Goal: Task Accomplishment & Management: Manage account settings

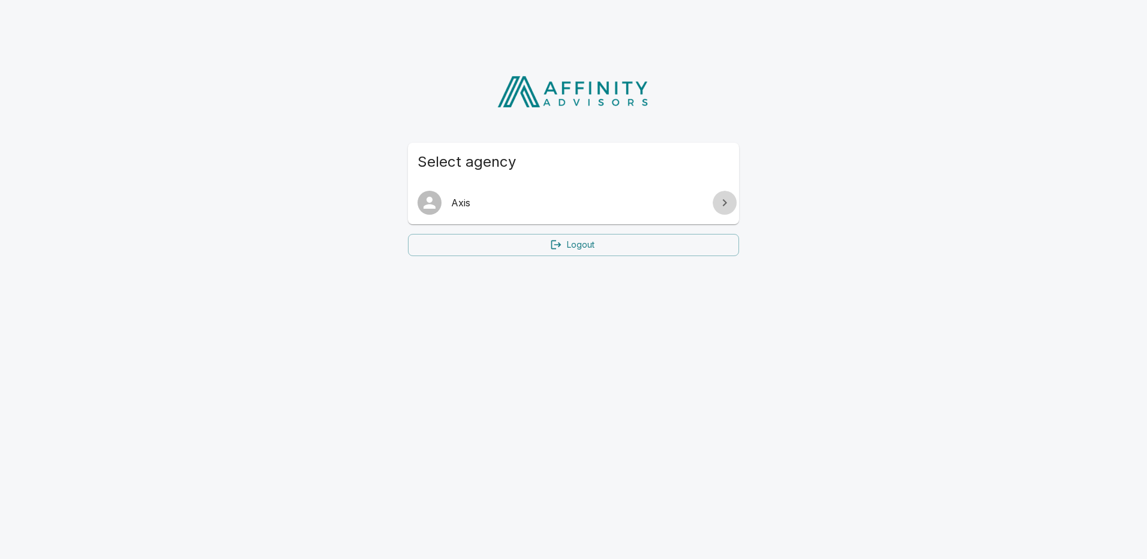
click at [731, 204] on icon at bounding box center [725, 203] width 14 height 14
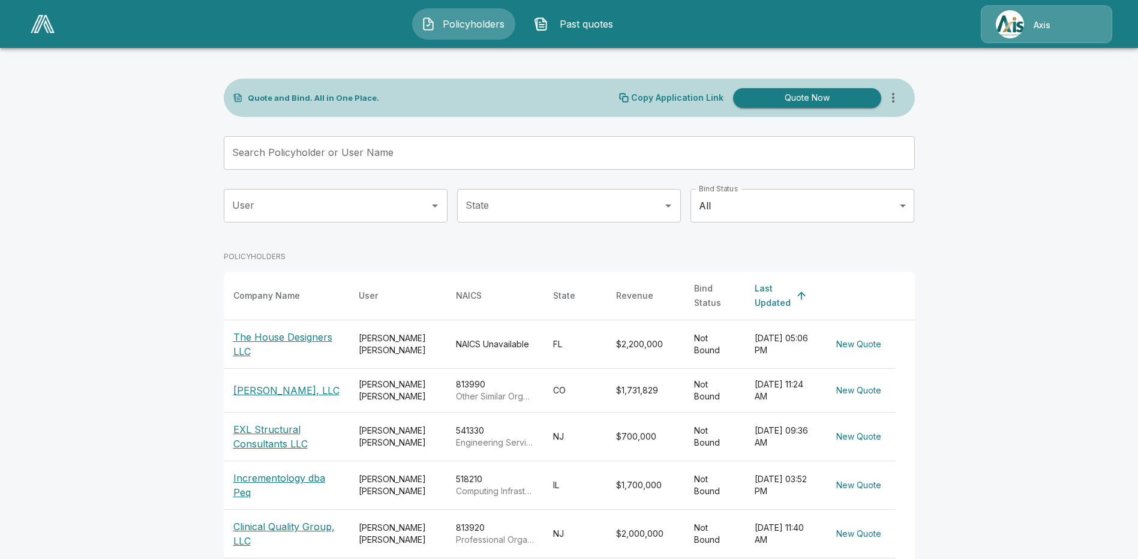
click at [1038, 21] on p "Axis" at bounding box center [1042, 25] width 17 height 12
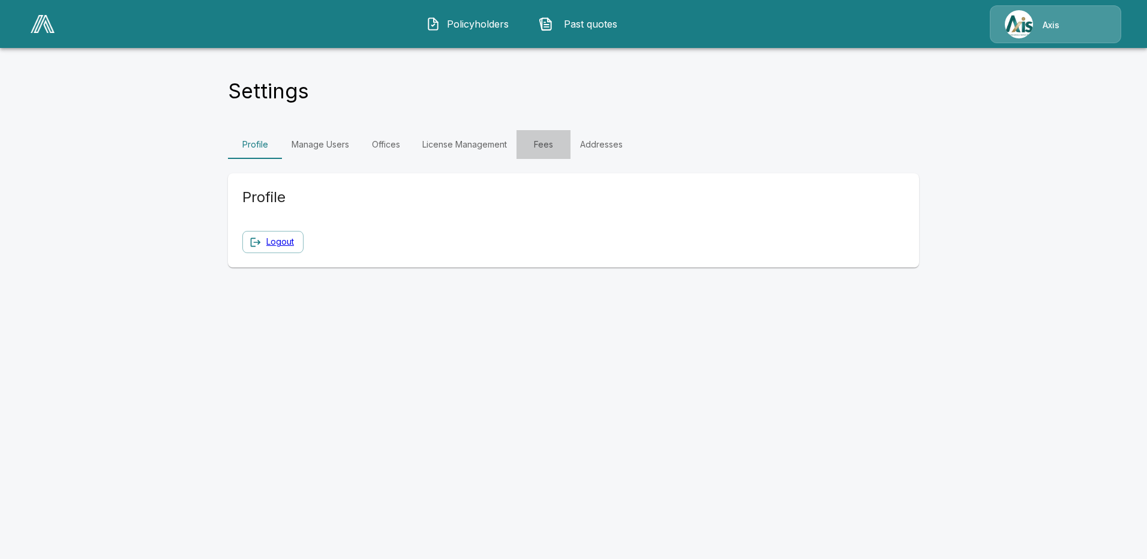
click at [545, 145] on link "Fees" at bounding box center [544, 144] width 54 height 29
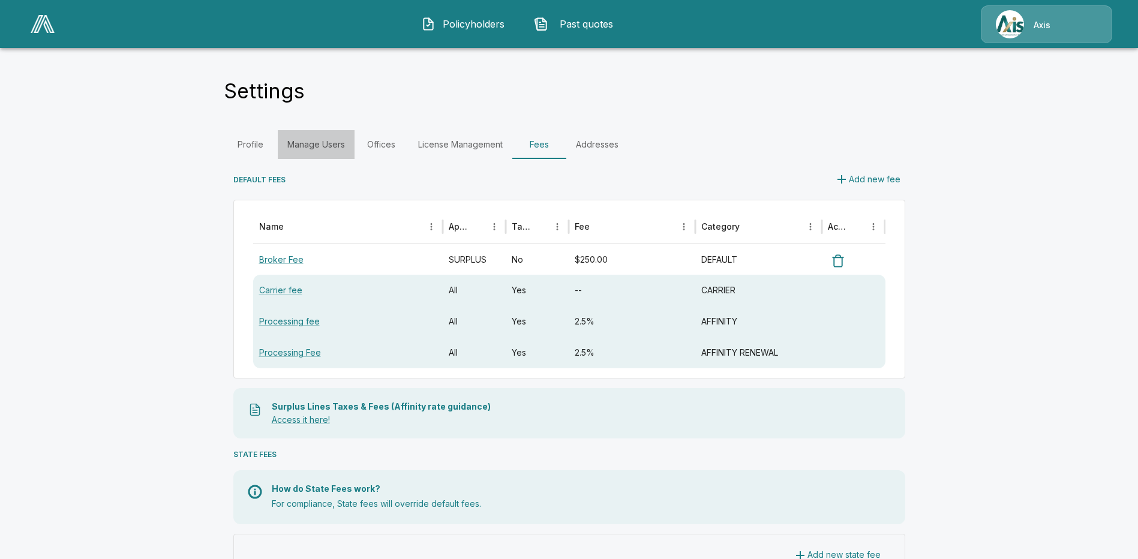
click at [328, 140] on link "Manage Users" at bounding box center [316, 144] width 77 height 29
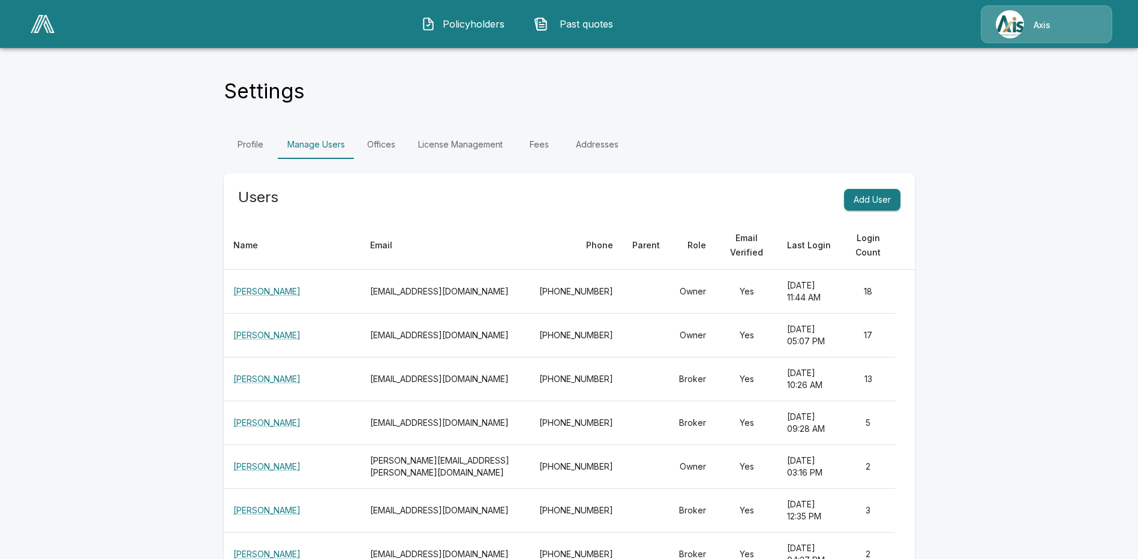
click at [1024, 11] on div "Axis" at bounding box center [1046, 24] width 131 height 38
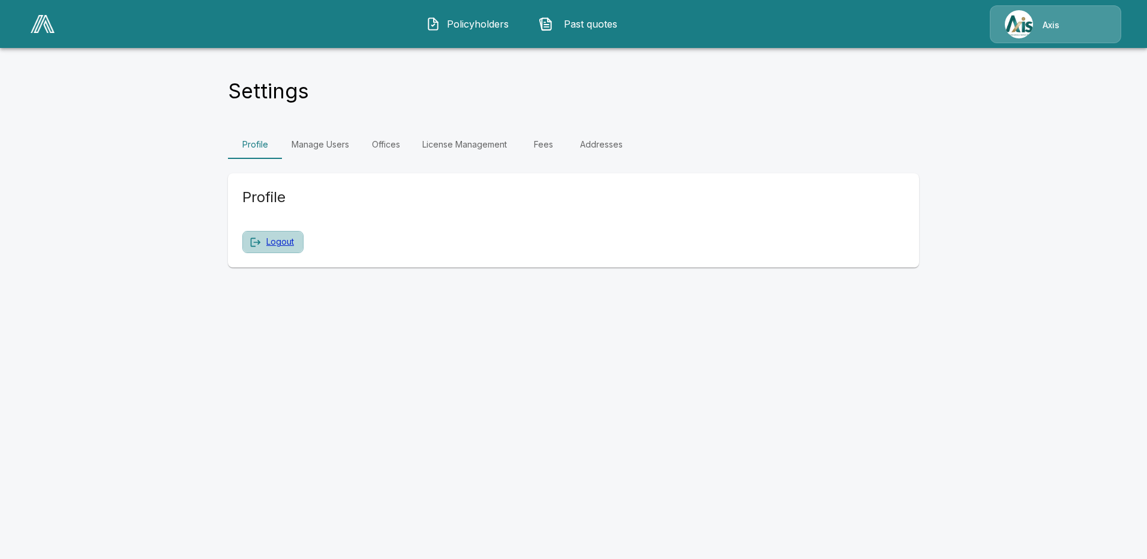
click at [287, 243] on link "Logout" at bounding box center [280, 242] width 28 height 15
